Goal: Go to known website: Access a specific website the user already knows

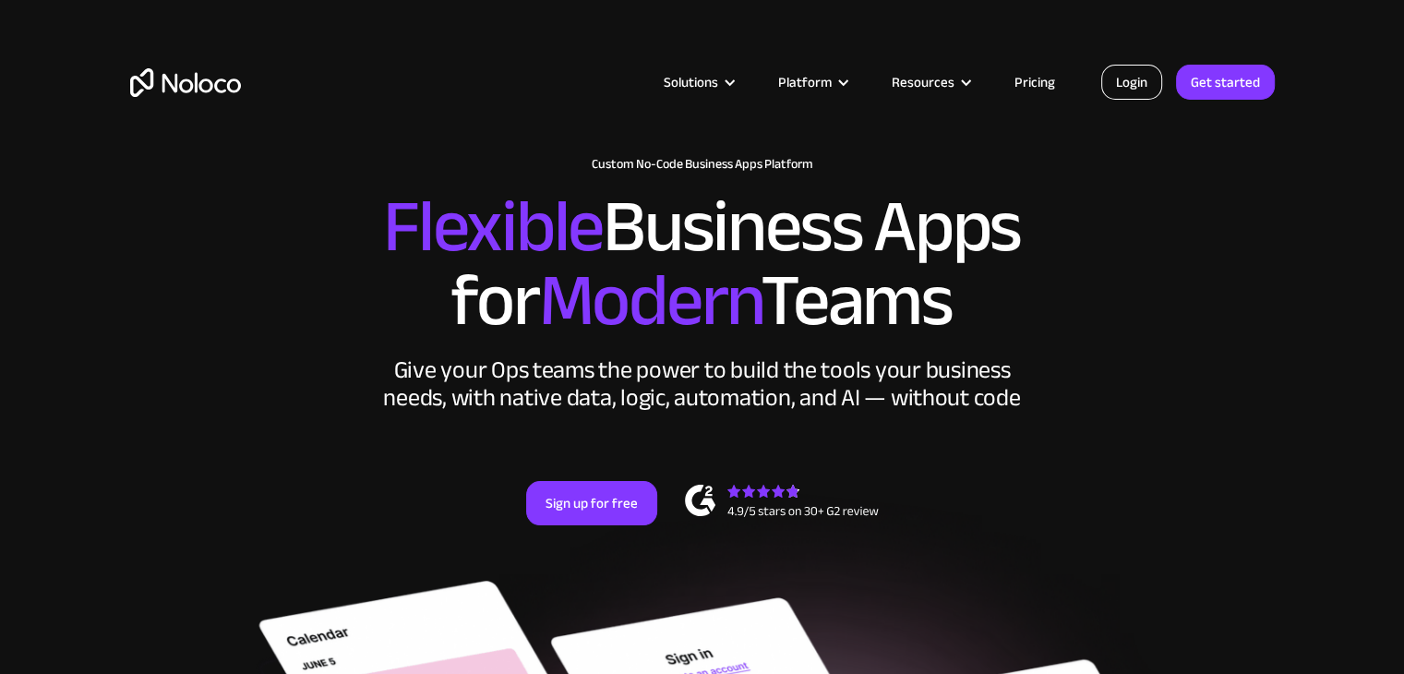
click at [1143, 91] on link "Login" at bounding box center [1131, 82] width 61 height 35
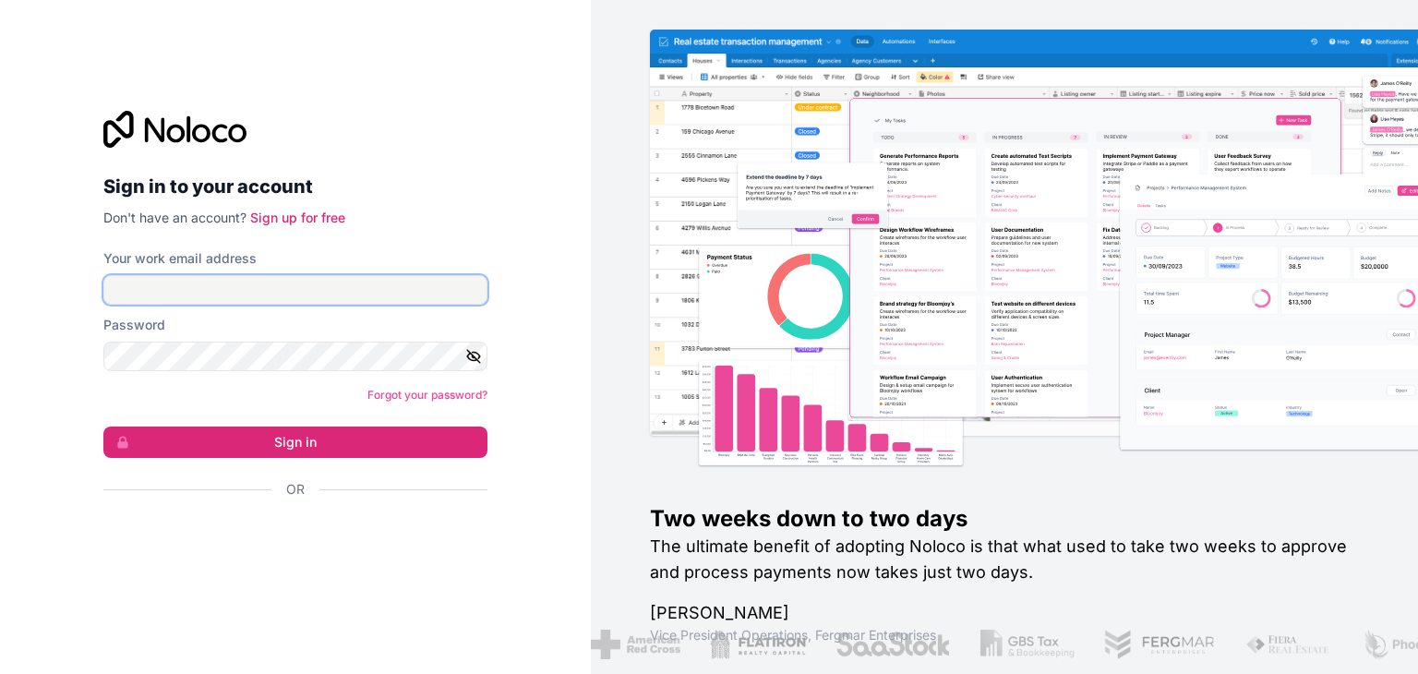
click at [405, 297] on input "Your work email address" at bounding box center [295, 290] width 384 height 30
type input "ams@boringgroup.net"
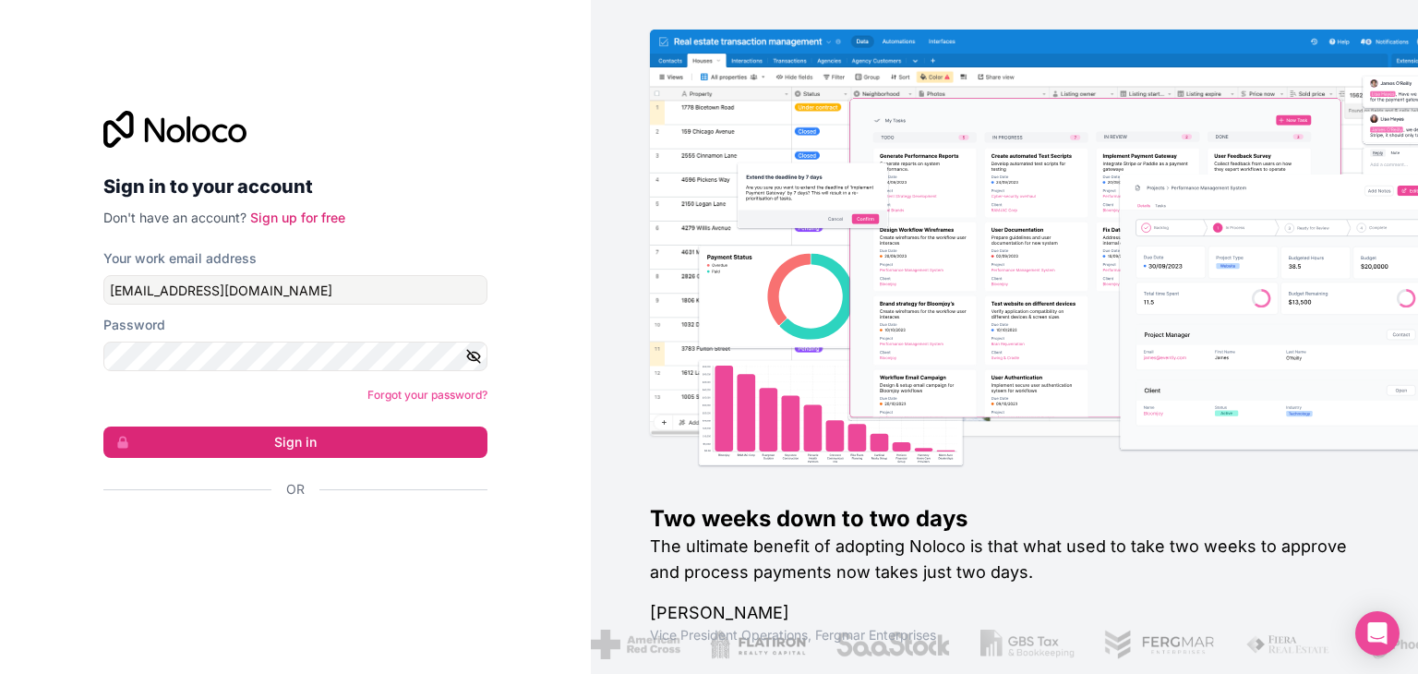
click at [279, 372] on form "Your work email address ams@boringgroup.net Password Forgot your password? Sign…" at bounding box center [295, 406] width 384 height 314
click at [103, 426] on button "Sign in" at bounding box center [295, 441] width 384 height 31
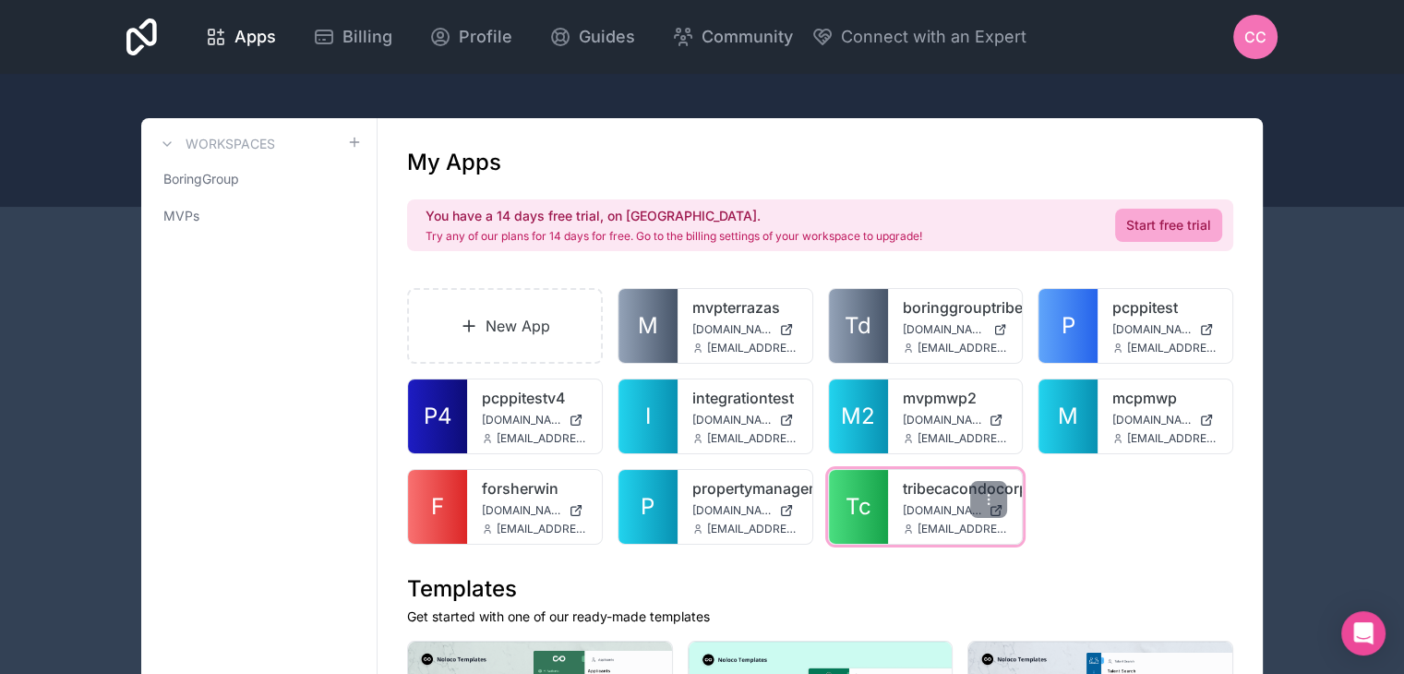
click at [865, 507] on span "Tc" at bounding box center [859, 507] width 26 height 30
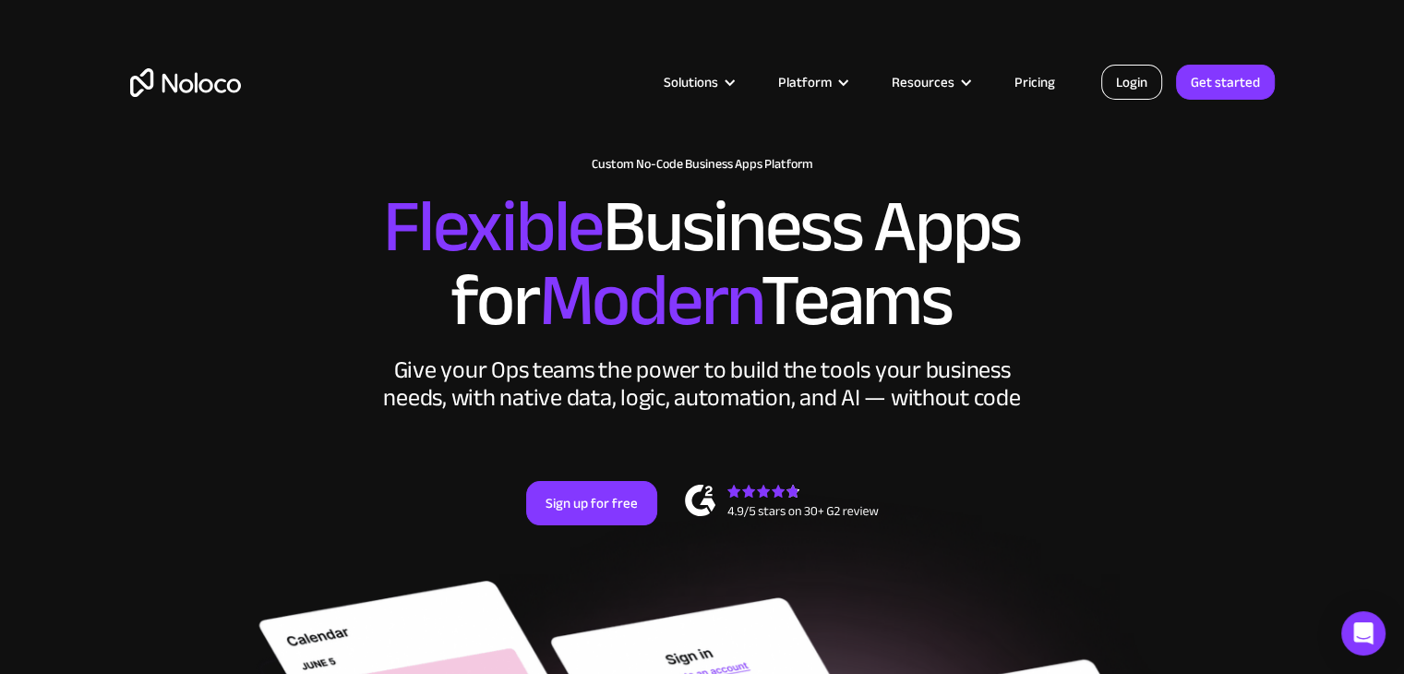
click at [1139, 79] on link "Login" at bounding box center [1131, 82] width 61 height 35
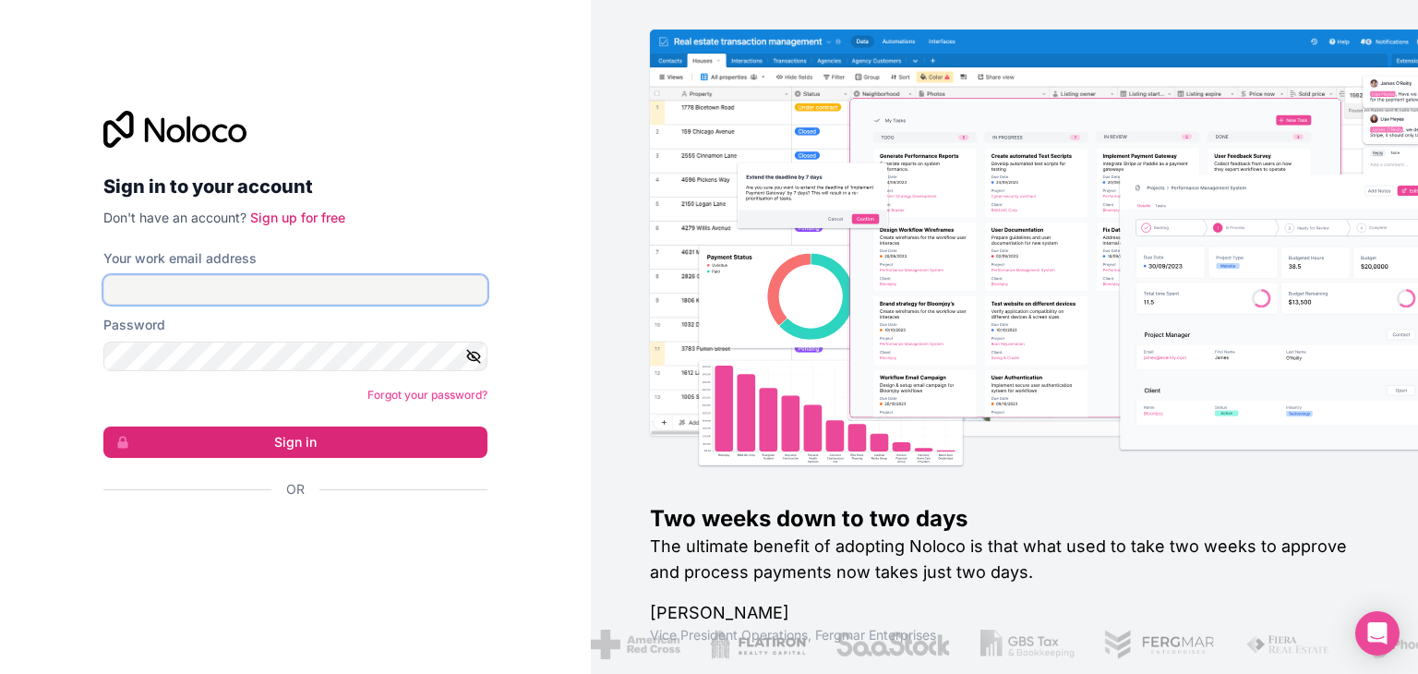
click at [396, 300] on input "Your work email address" at bounding box center [295, 290] width 384 height 30
type input "ams@boringgroup.net"
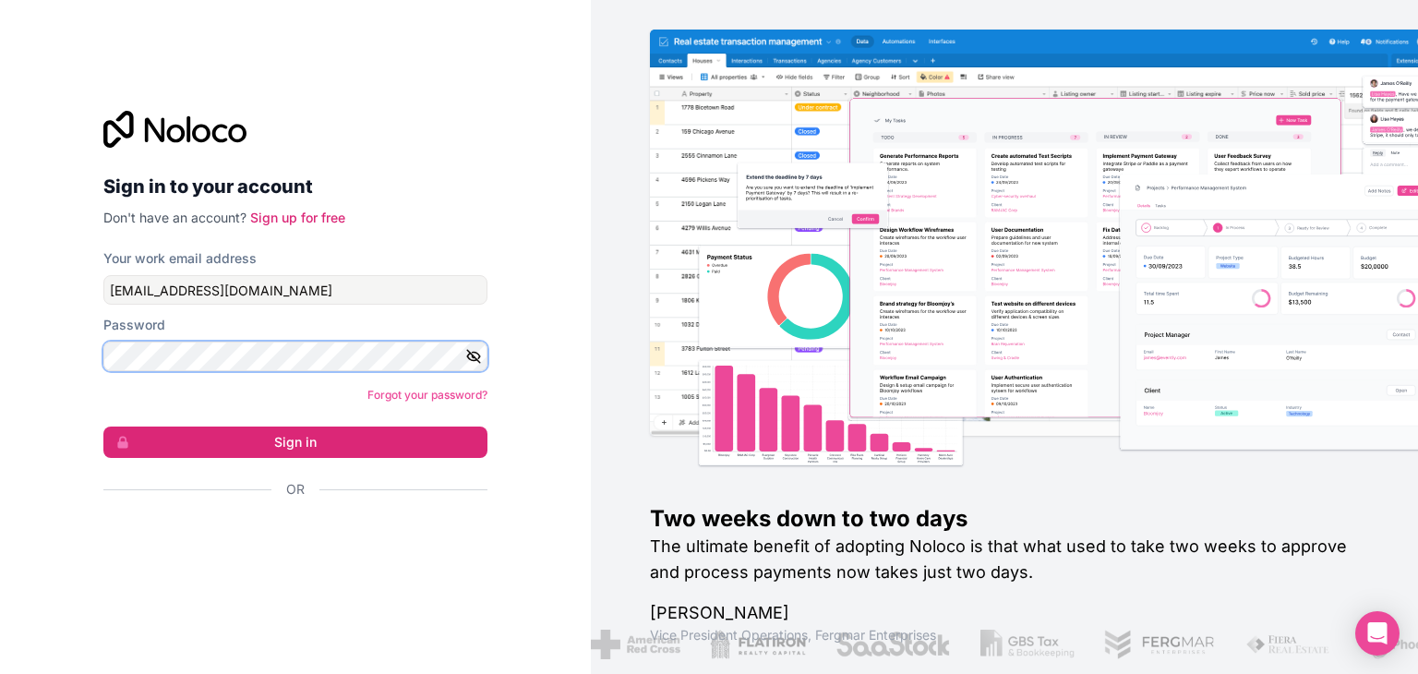
click at [103, 426] on button "Sign in" at bounding box center [295, 441] width 384 height 31
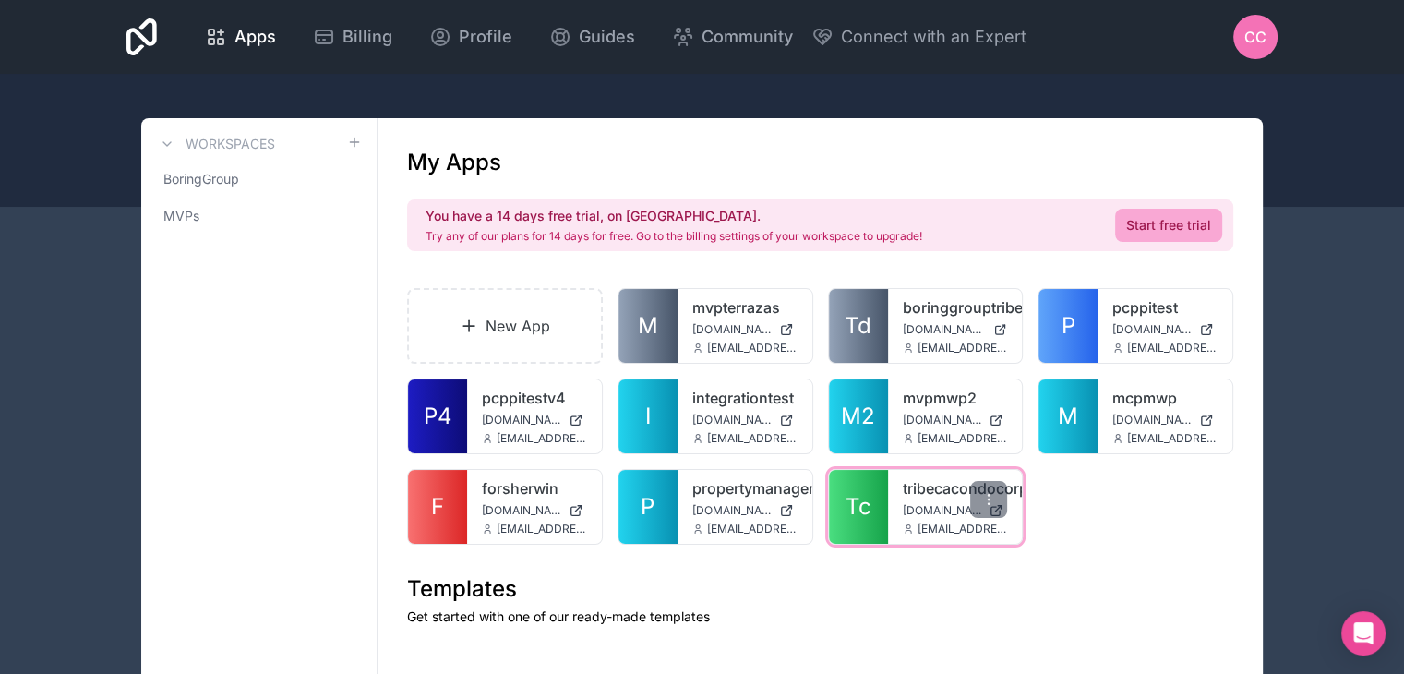
click at [861, 520] on span "Tc" at bounding box center [859, 507] width 26 height 30
